Goal: Transaction & Acquisition: Subscribe to service/newsletter

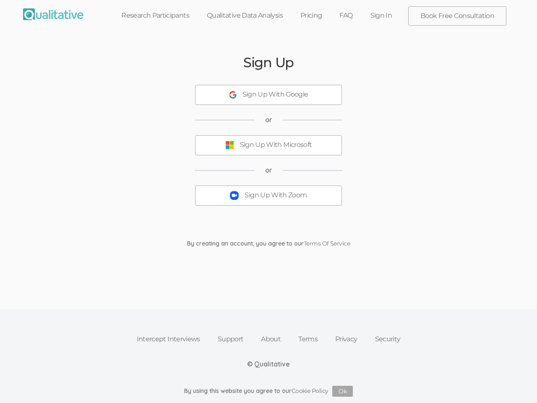
click at [269, 201] on button "Sign Up With Zoom" at bounding box center [268, 195] width 147 height 20
click at [269, 95] on div "Sign Up With Google" at bounding box center [276, 95] width 66 height 10
click at [269, 145] on div "Sign Up With Microsoft" at bounding box center [276, 145] width 72 height 10
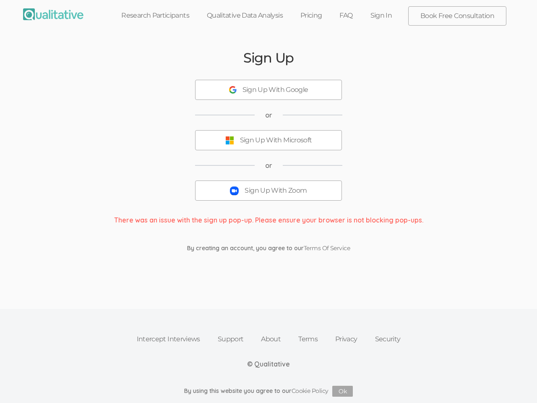
click at [269, 196] on button "Sign Up With Zoom" at bounding box center [268, 190] width 147 height 20
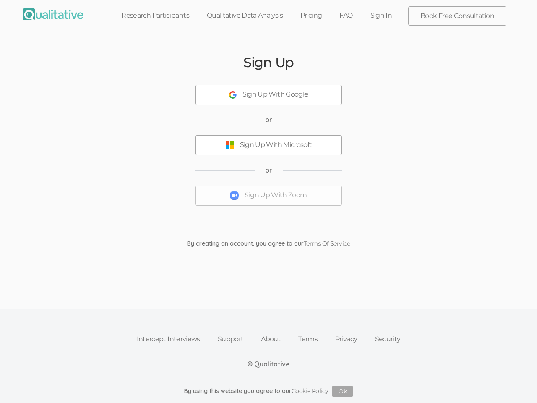
click at [343, 391] on button "Ok" at bounding box center [342, 391] width 21 height 11
click at [269, 201] on button "Sign Up With Zoom" at bounding box center [268, 195] width 147 height 20
click at [269, 95] on div "Sign Up With Google" at bounding box center [276, 95] width 66 height 10
click at [269, 145] on div "Sign Up With Microsoft" at bounding box center [276, 145] width 72 height 10
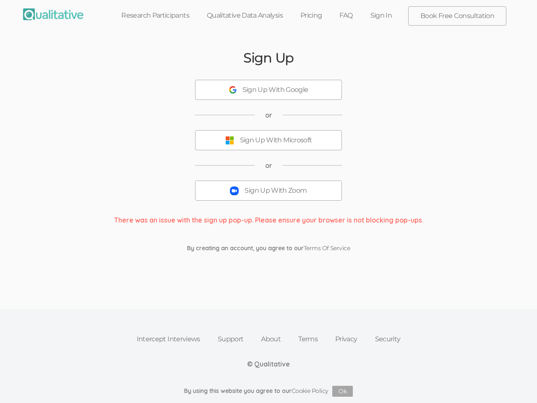
click at [269, 196] on button "Sign Up With Zoom" at bounding box center [268, 190] width 147 height 20
click at [343, 391] on button "Ok" at bounding box center [342, 391] width 21 height 11
